Goal: Contribute content

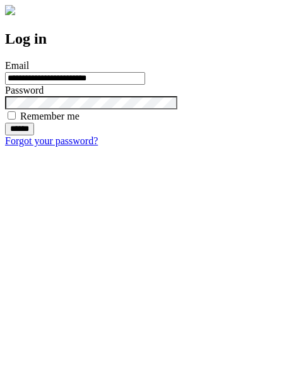
type input "**********"
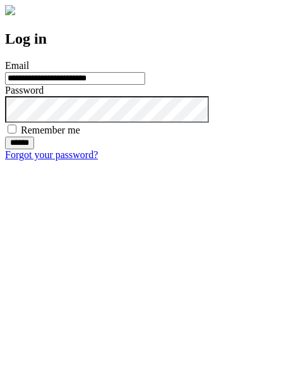
click at [34, 149] on input "******" at bounding box center [19, 143] width 29 height 13
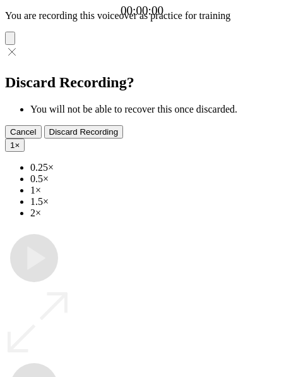
type input "**********"
